Goal: Task Accomplishment & Management: Manage account settings

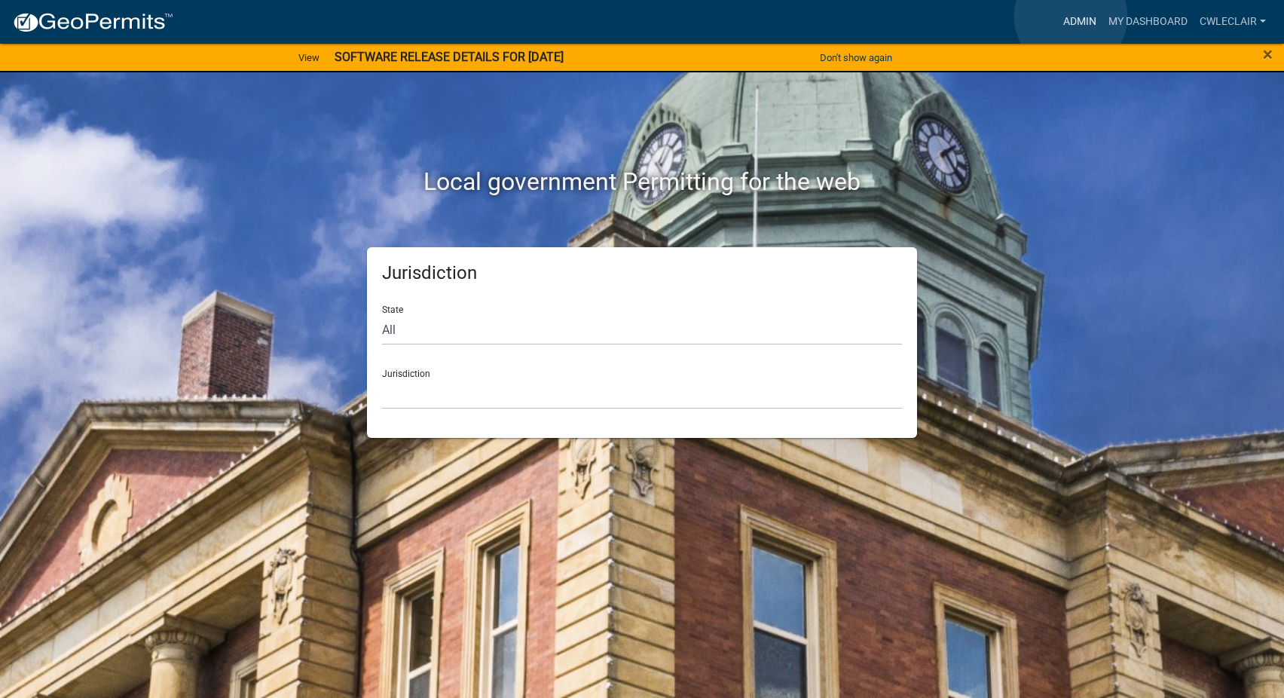
click at [1071, 17] on link "Admin" at bounding box center [1079, 22] width 45 height 29
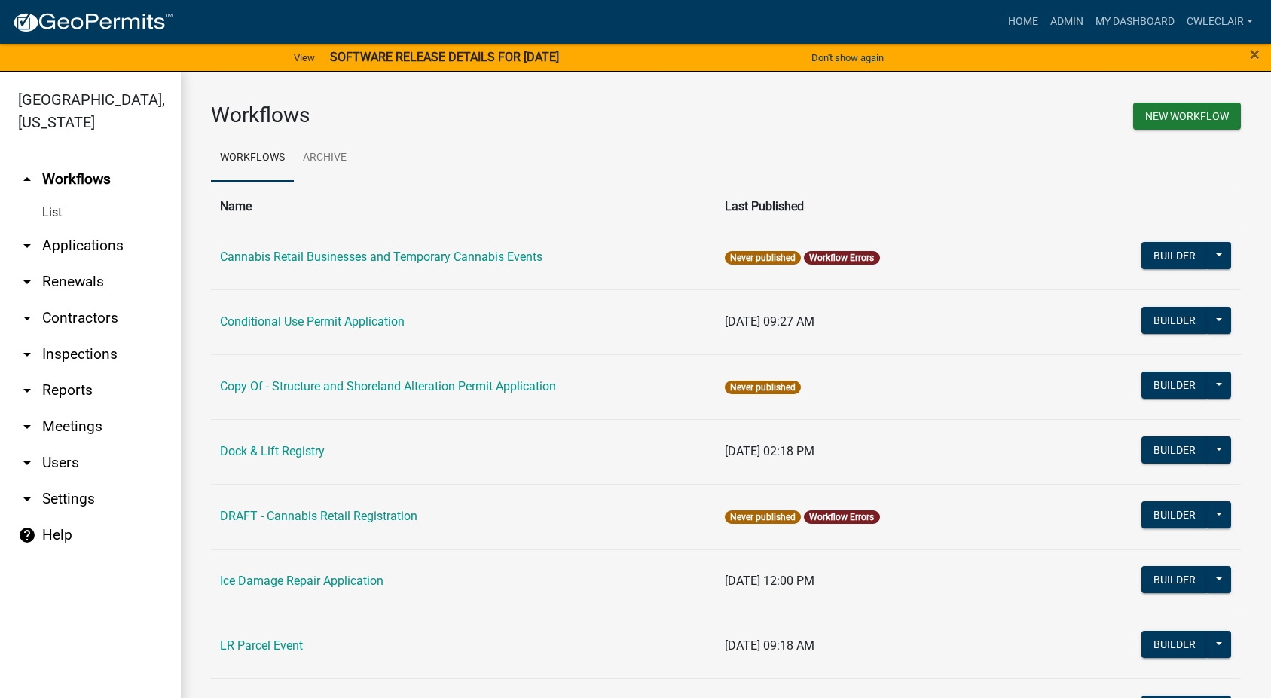
click at [46, 249] on link "arrow_drop_down Applications" at bounding box center [90, 246] width 181 height 36
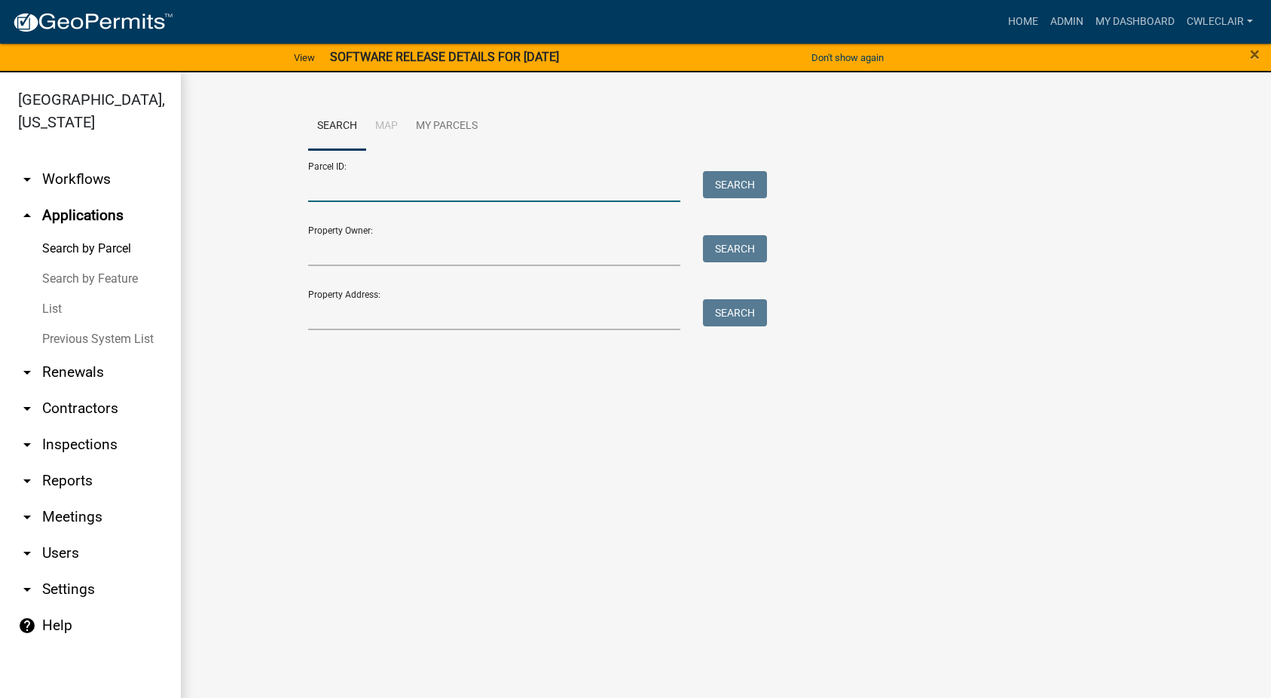
click at [373, 186] on input "Parcel ID:" at bounding box center [494, 186] width 373 height 31
paste input "46000040028000"
type input "46000040028000"
click at [732, 181] on button "Search" at bounding box center [735, 184] width 64 height 27
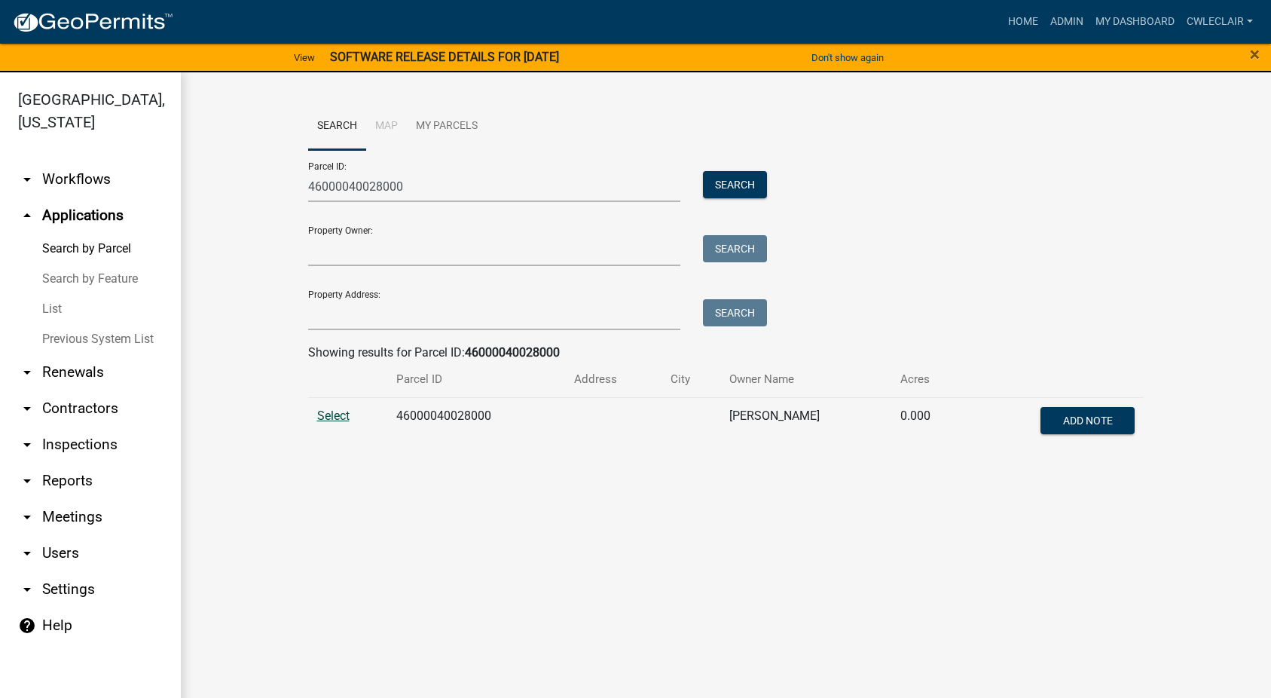
click at [332, 414] on span "Select" at bounding box center [333, 415] width 32 height 14
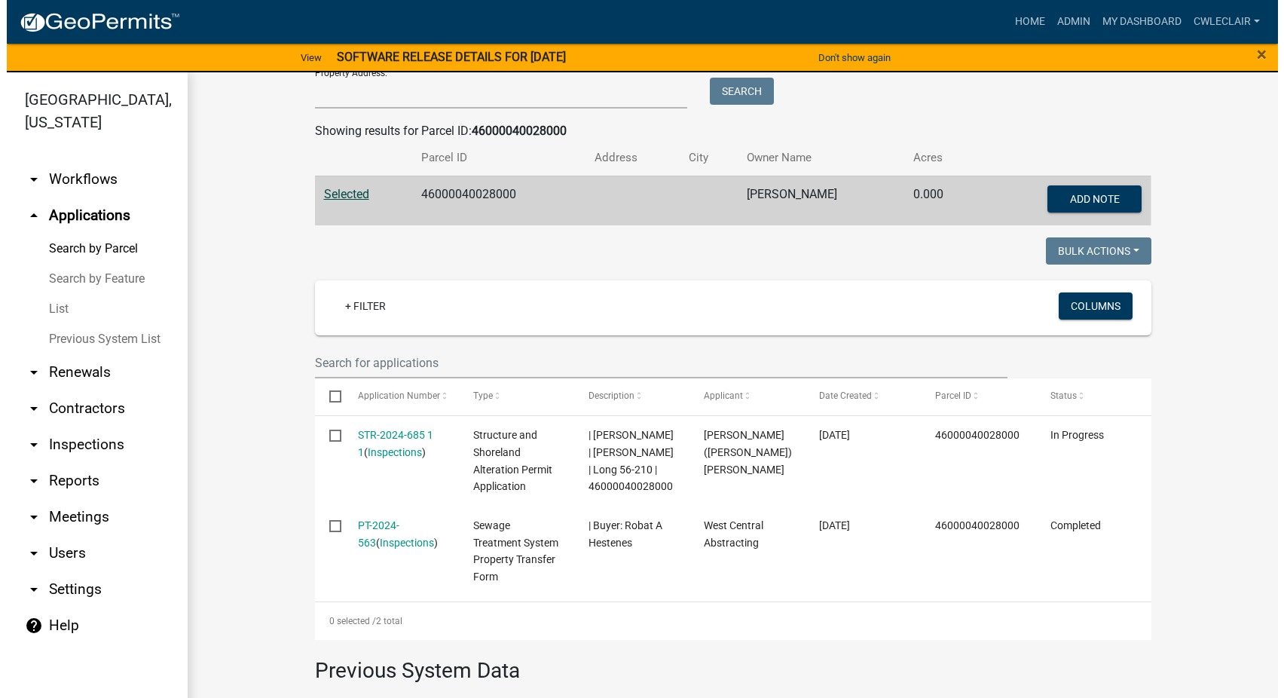
scroll to position [258, 0]
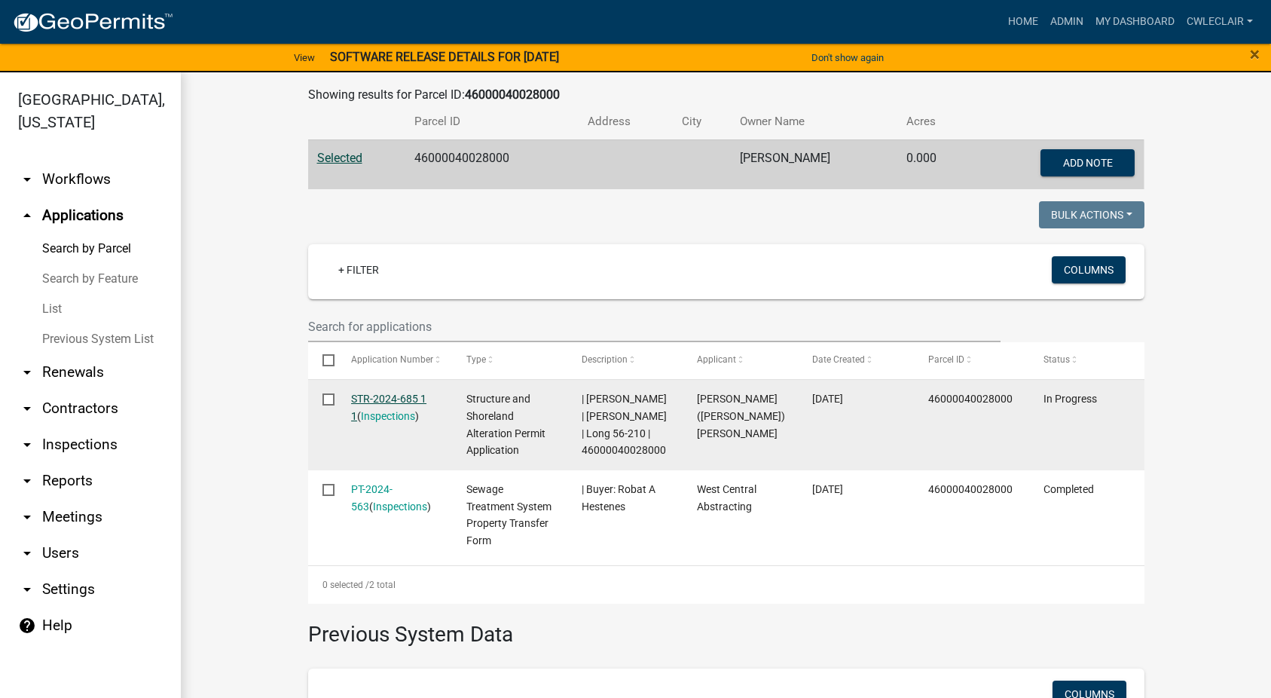
click at [373, 404] on link "STR-2024-685 1 1" at bounding box center [388, 407] width 75 height 29
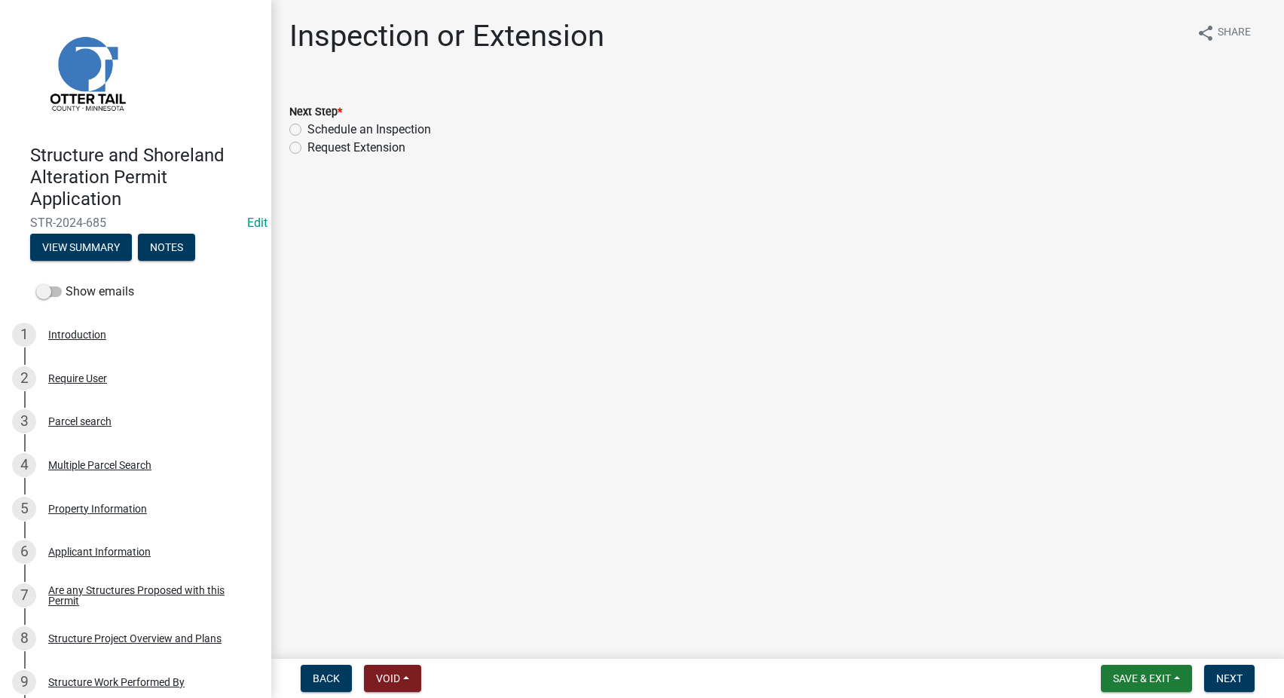
click at [307, 149] on label "Request Extension" at bounding box center [356, 148] width 98 height 18
click at [307, 148] on input "Request Extension" at bounding box center [312, 144] width 10 height 10
radio input "true"
click at [1227, 683] on span "Next" at bounding box center [1229, 678] width 26 height 12
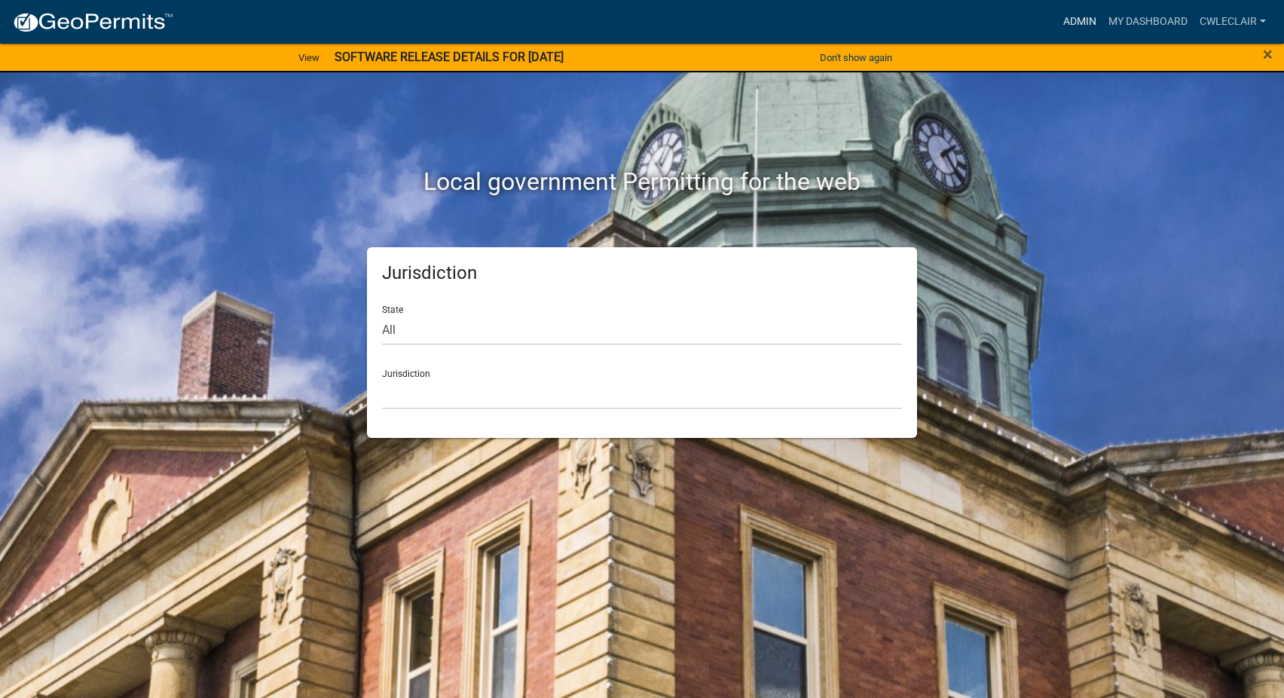
click at [1078, 16] on link "Admin" at bounding box center [1079, 22] width 45 height 29
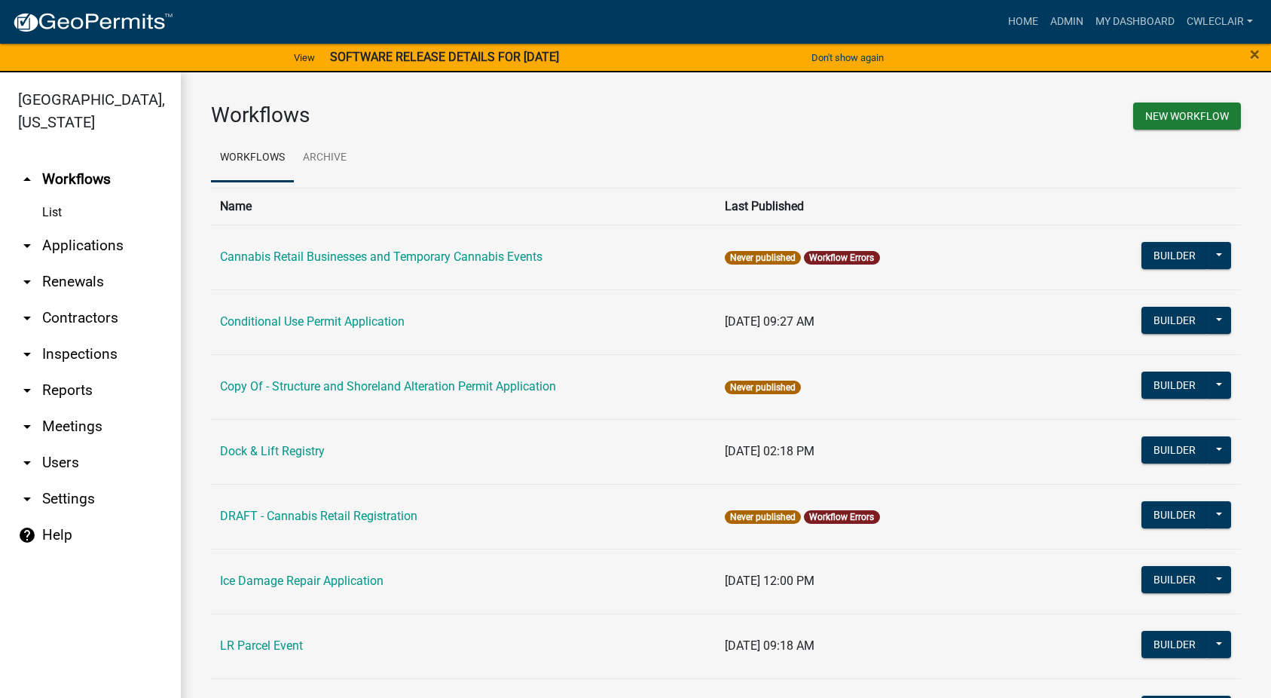
click at [69, 250] on link "arrow_drop_down Applications" at bounding box center [90, 246] width 181 height 36
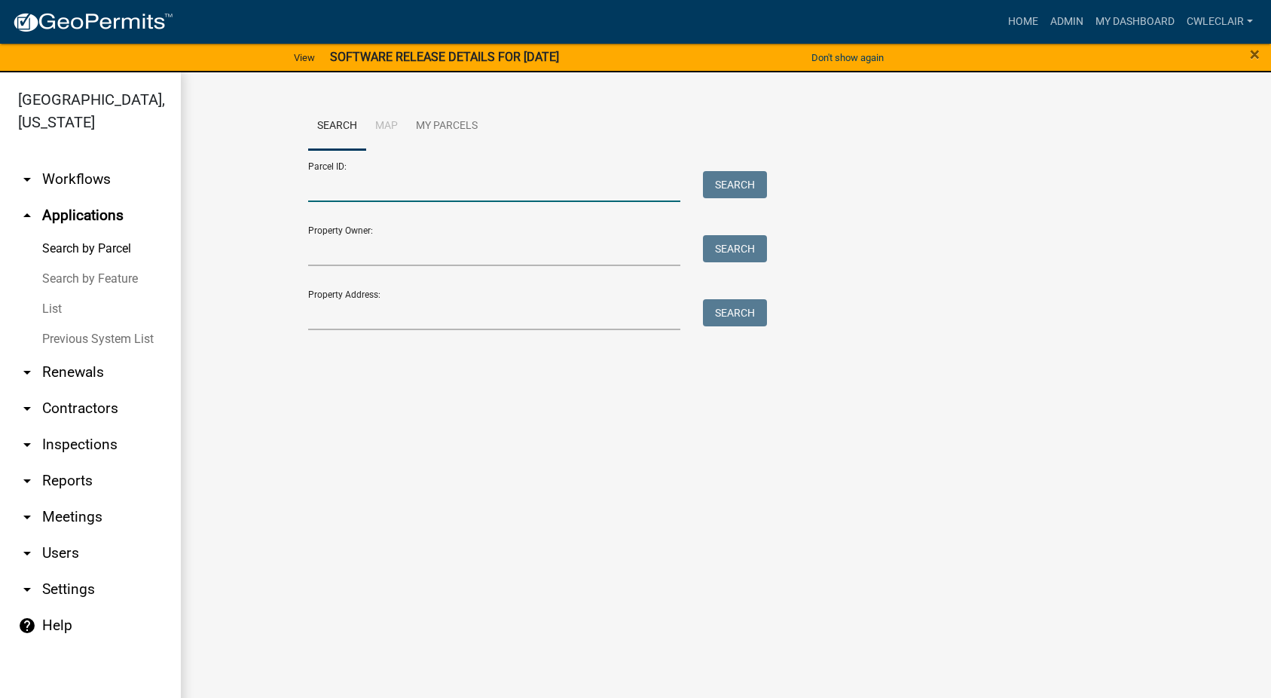
click at [359, 188] on input "Parcel ID:" at bounding box center [494, 186] width 373 height 31
paste input "46000040028000"
type input "46000040028000"
click at [738, 192] on button "Search" at bounding box center [735, 184] width 64 height 27
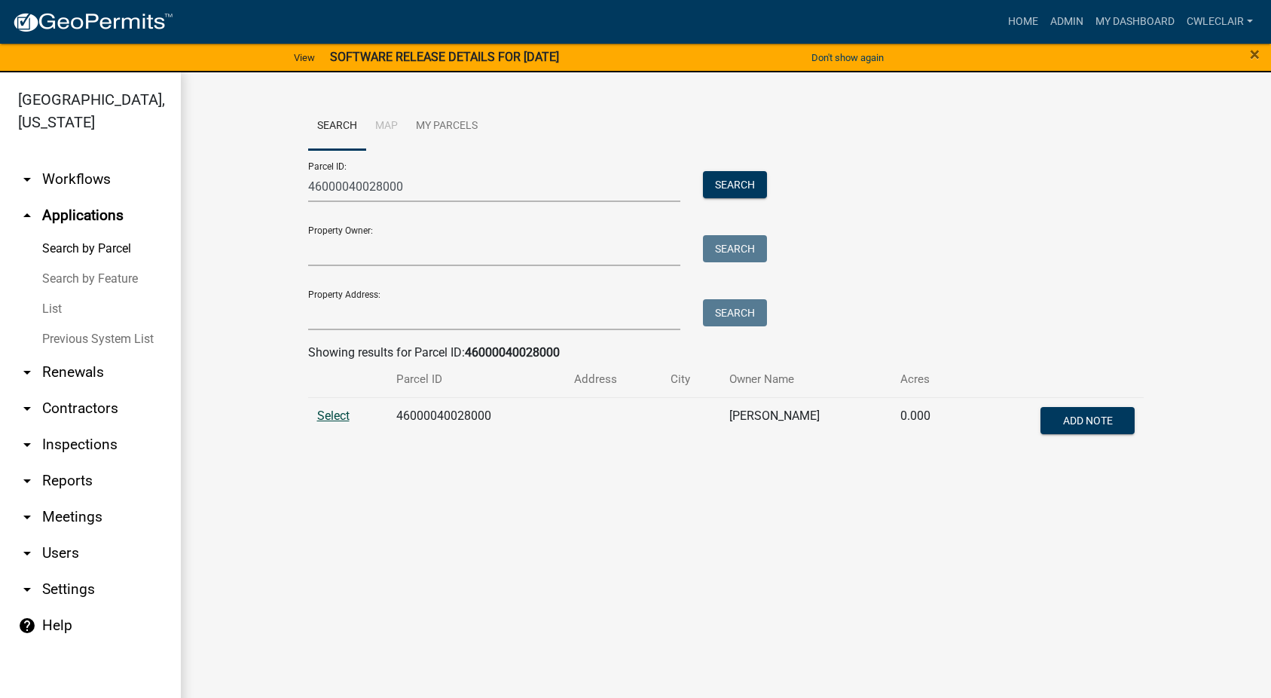
click at [329, 417] on span "Select" at bounding box center [333, 415] width 32 height 14
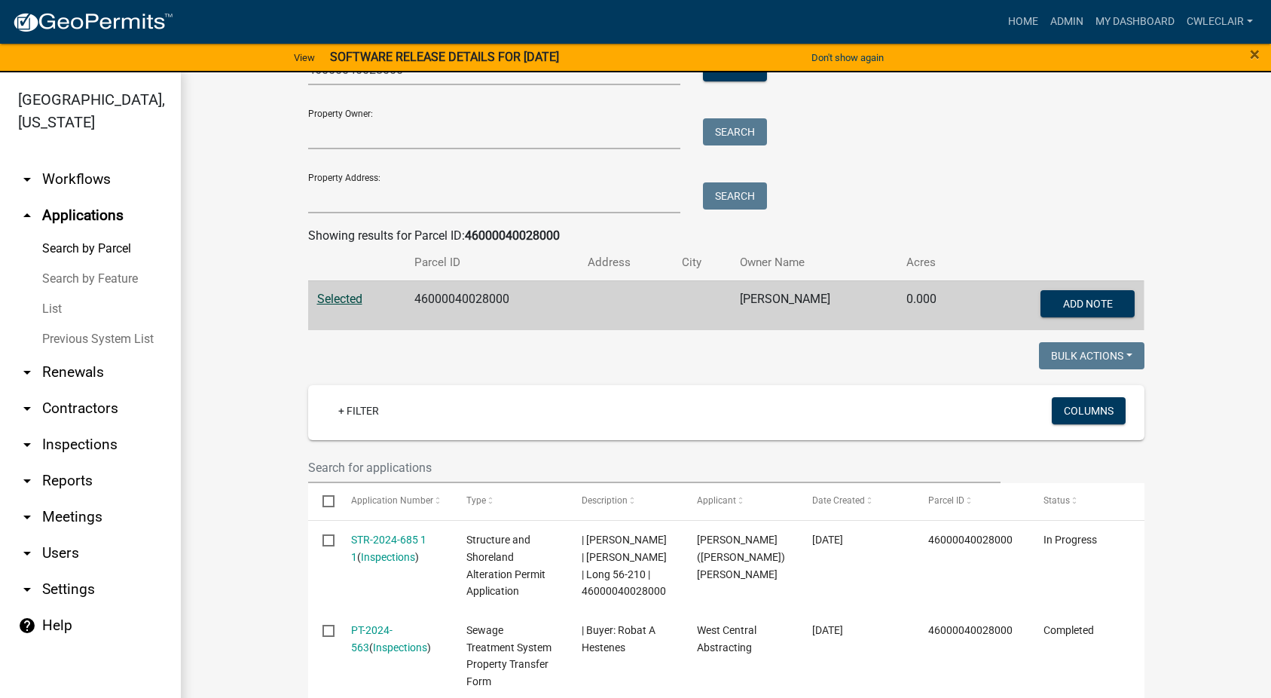
scroll to position [258, 0]
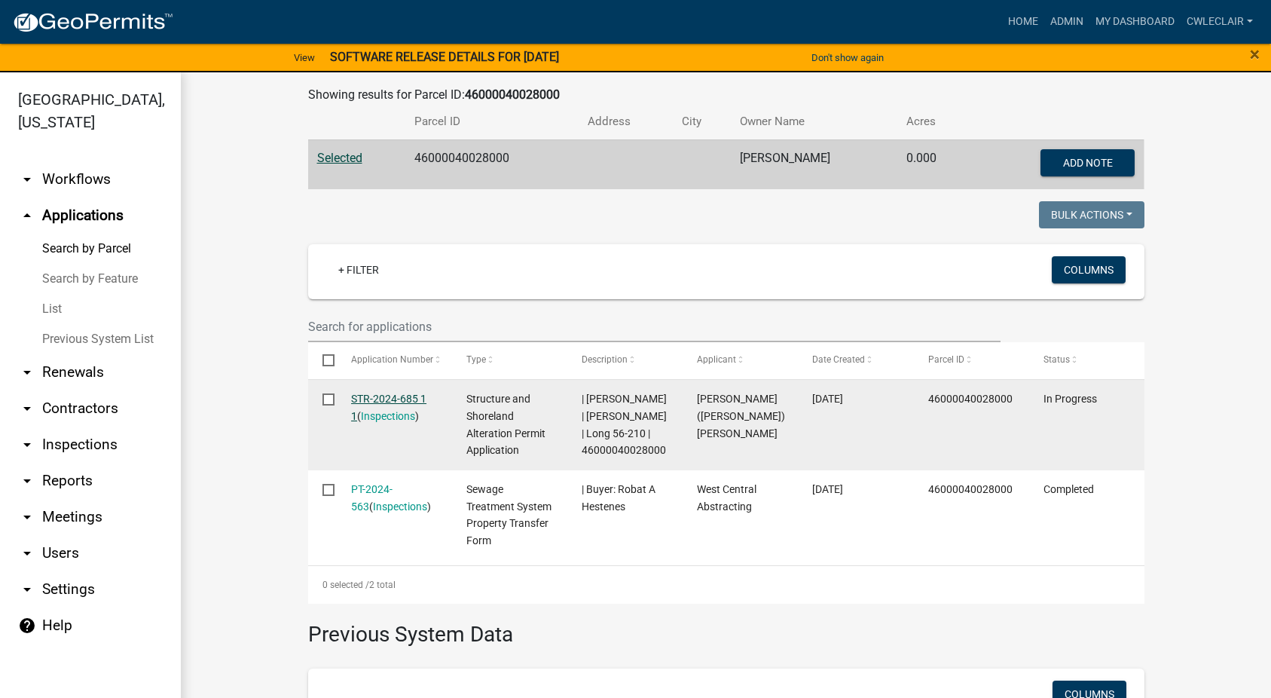
click at [367, 398] on link "STR-2024-685 1 1" at bounding box center [388, 407] width 75 height 29
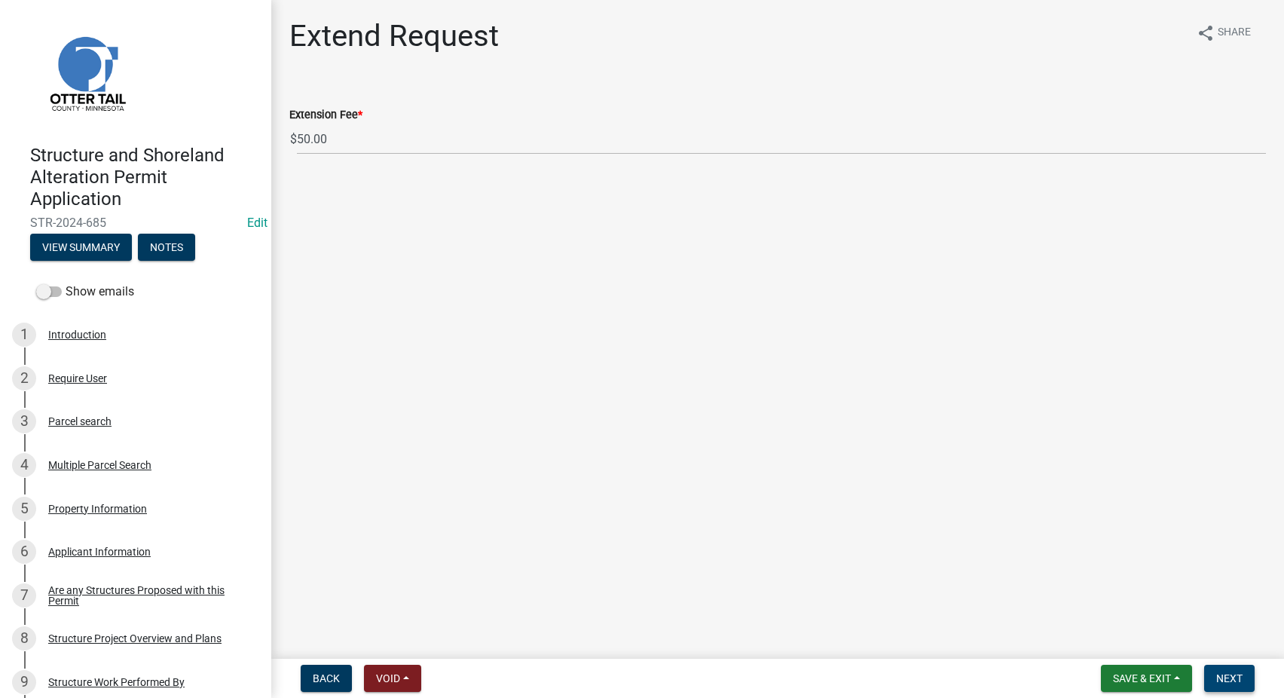
click at [1229, 672] on span "Next" at bounding box center [1229, 678] width 26 height 12
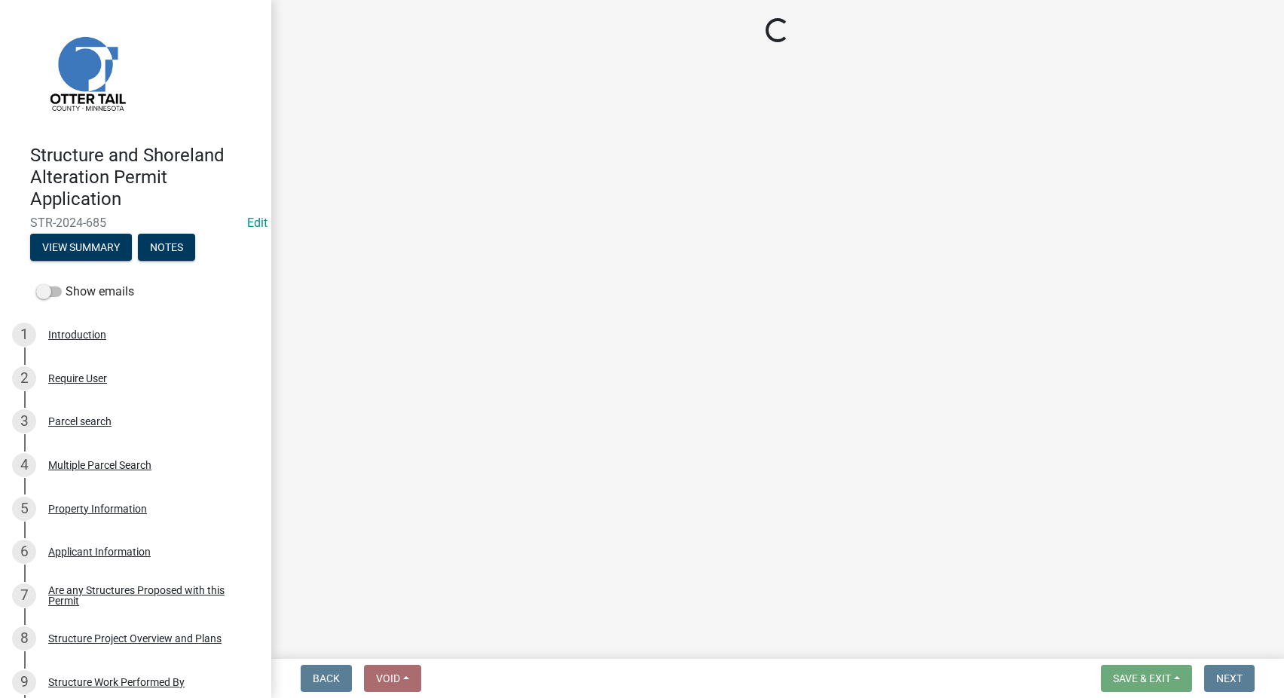
select select "3: 3"
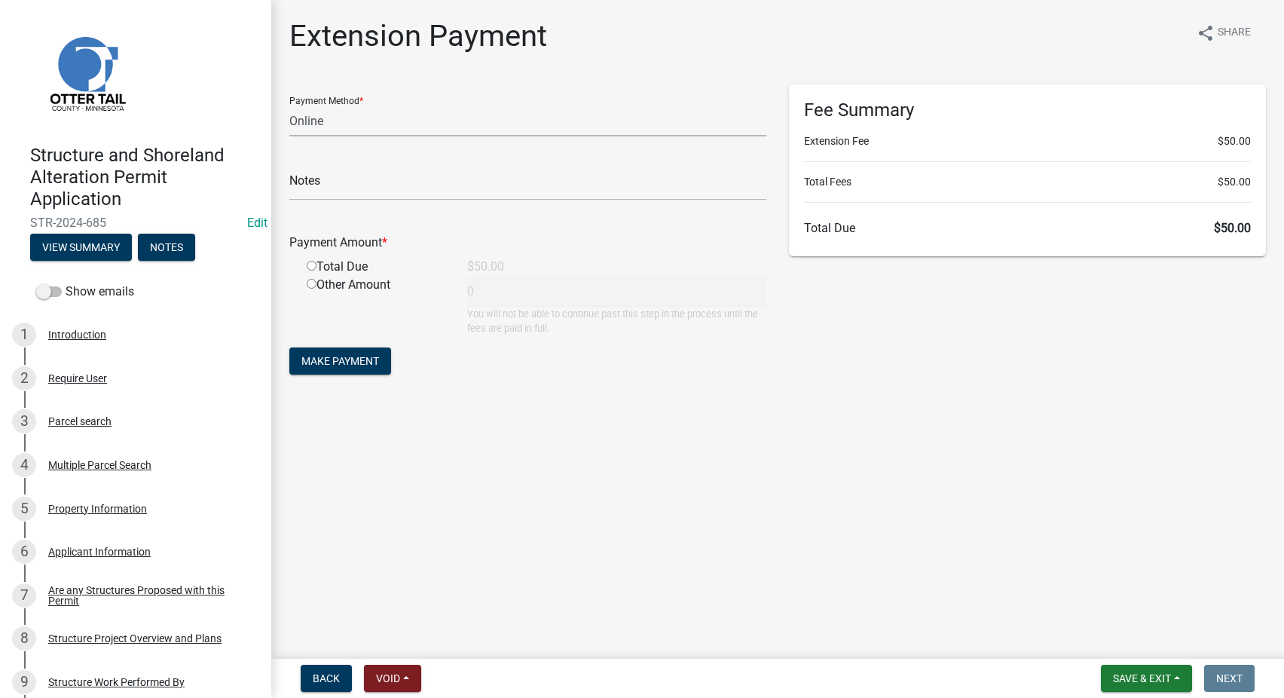
click at [289, 105] on select "Credit Card POS Check Cash Online" at bounding box center [527, 120] width 477 height 31
click at [393, 118] on select "Credit Card POS Check Cash Online" at bounding box center [527, 120] width 477 height 31
click at [1138, 676] on span "Save & Exit" at bounding box center [1142, 678] width 58 height 12
click at [1129, 646] on button "Save & Exit" at bounding box center [1132, 639] width 121 height 36
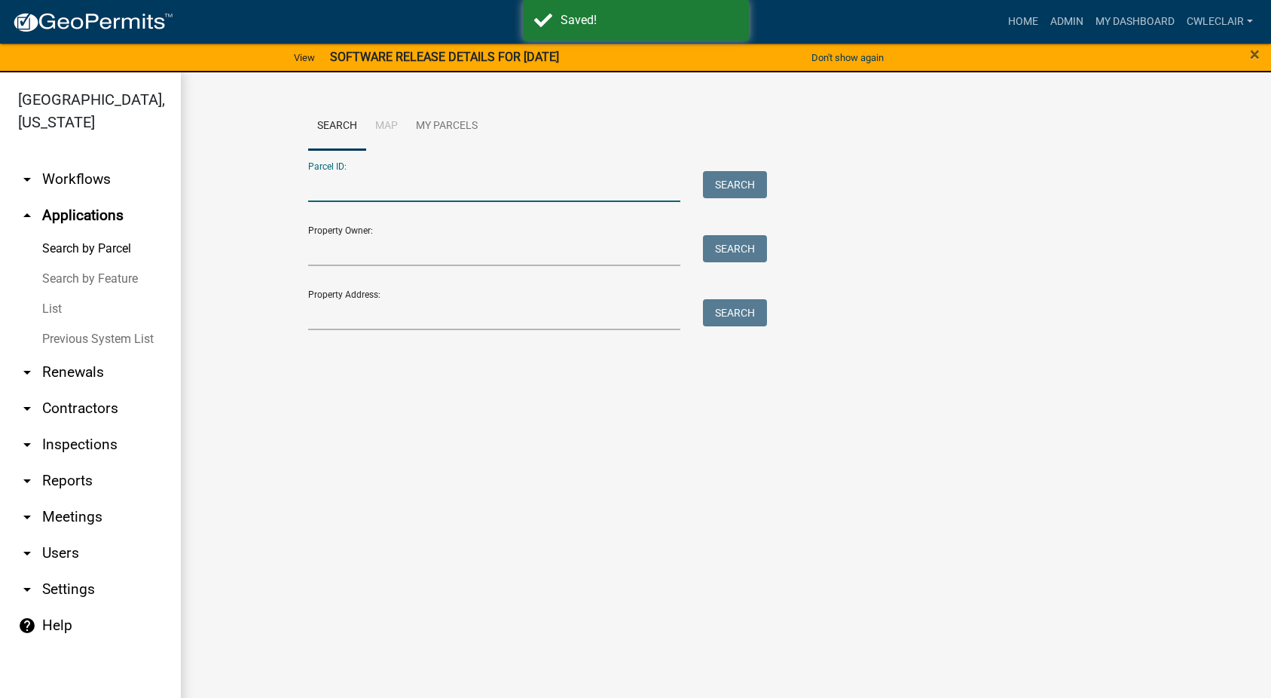
click at [347, 187] on input "Parcel ID:" at bounding box center [494, 186] width 373 height 31
paste input "46000040028000"
type input "46000040028000"
click at [731, 182] on button "Search" at bounding box center [735, 184] width 64 height 27
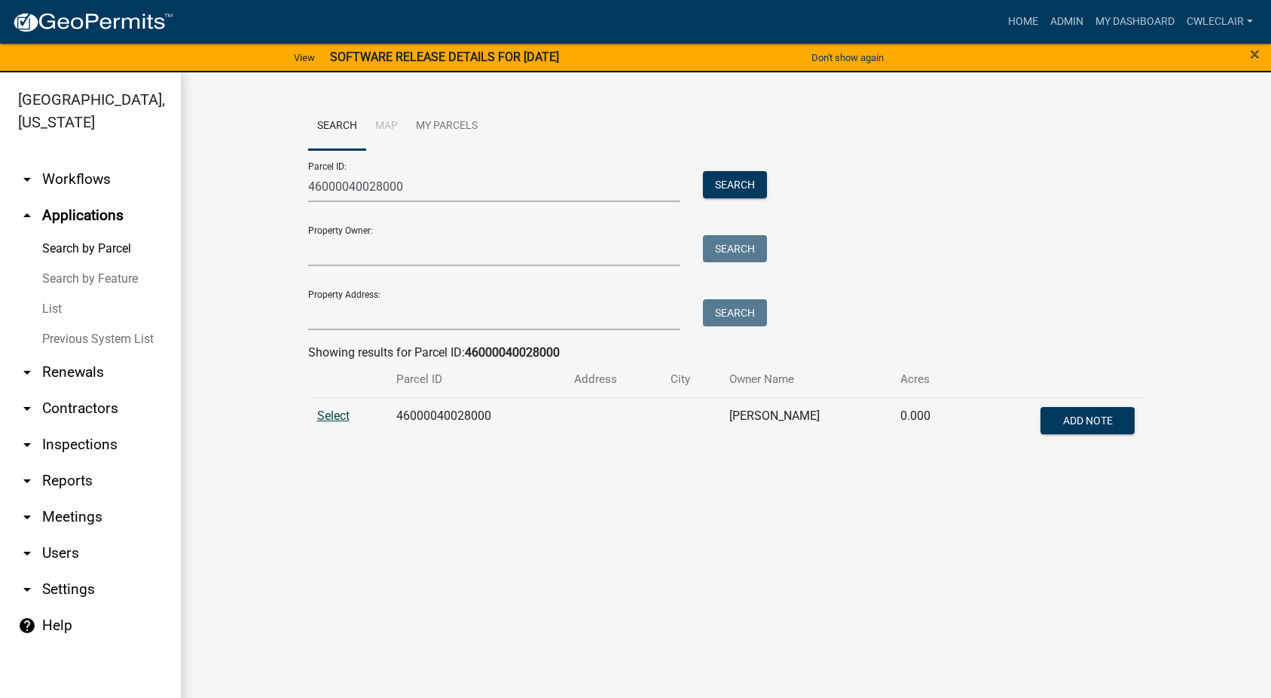
click at [341, 417] on span "Select" at bounding box center [333, 415] width 32 height 14
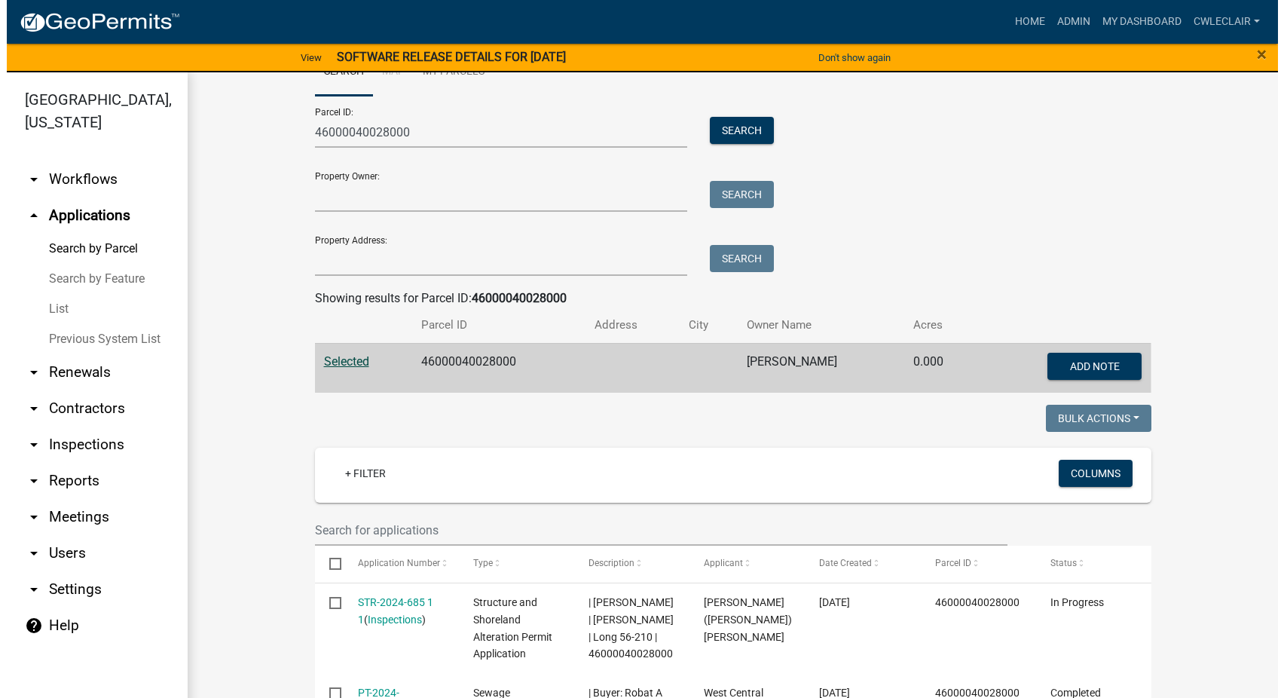
scroll to position [86, 0]
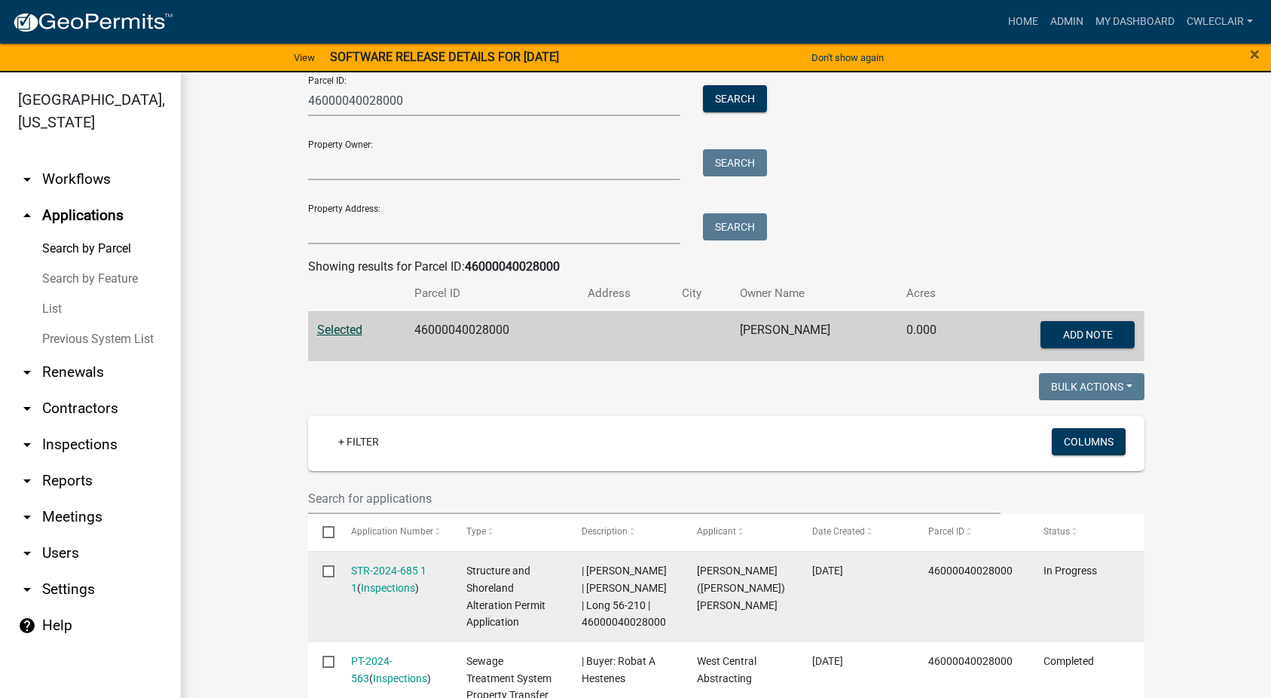
click at [363, 564] on div "STR-2024-685 1 1 ( Inspections )" at bounding box center [394, 579] width 87 height 35
click at [363, 567] on link "STR-2024-685 1 1" at bounding box center [388, 578] width 75 height 29
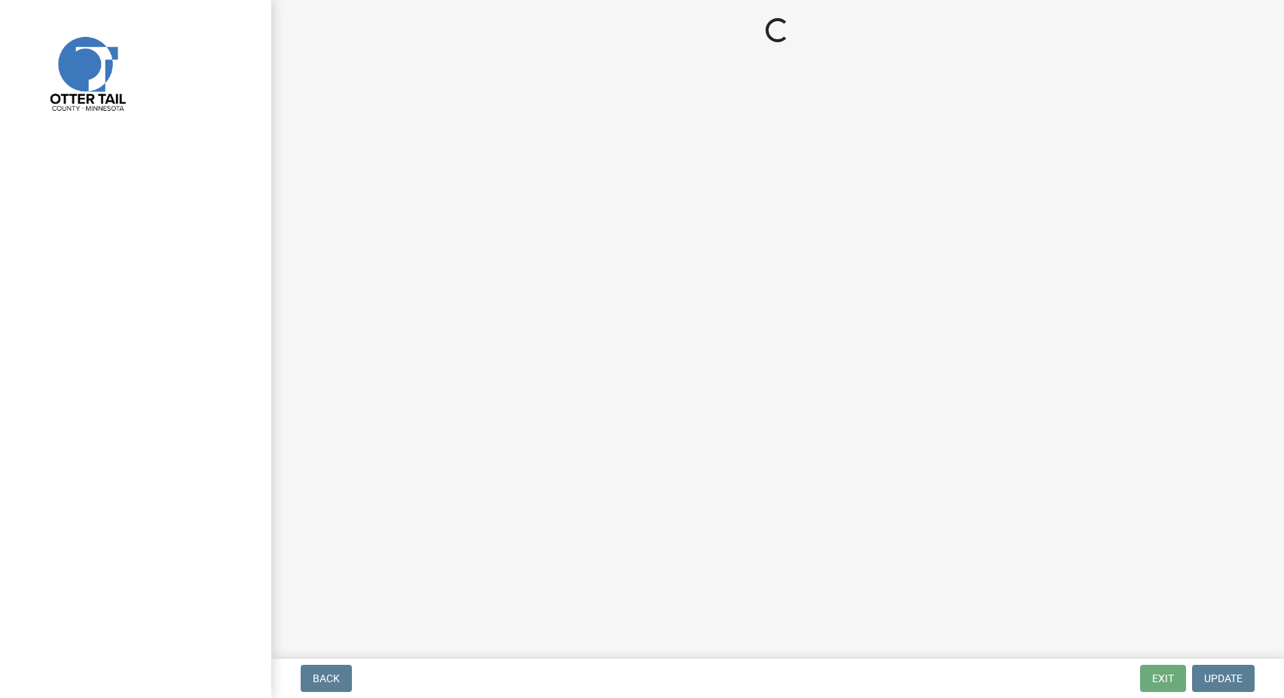
select select "3: 3"
